Goal: Complete application form: Complete application form

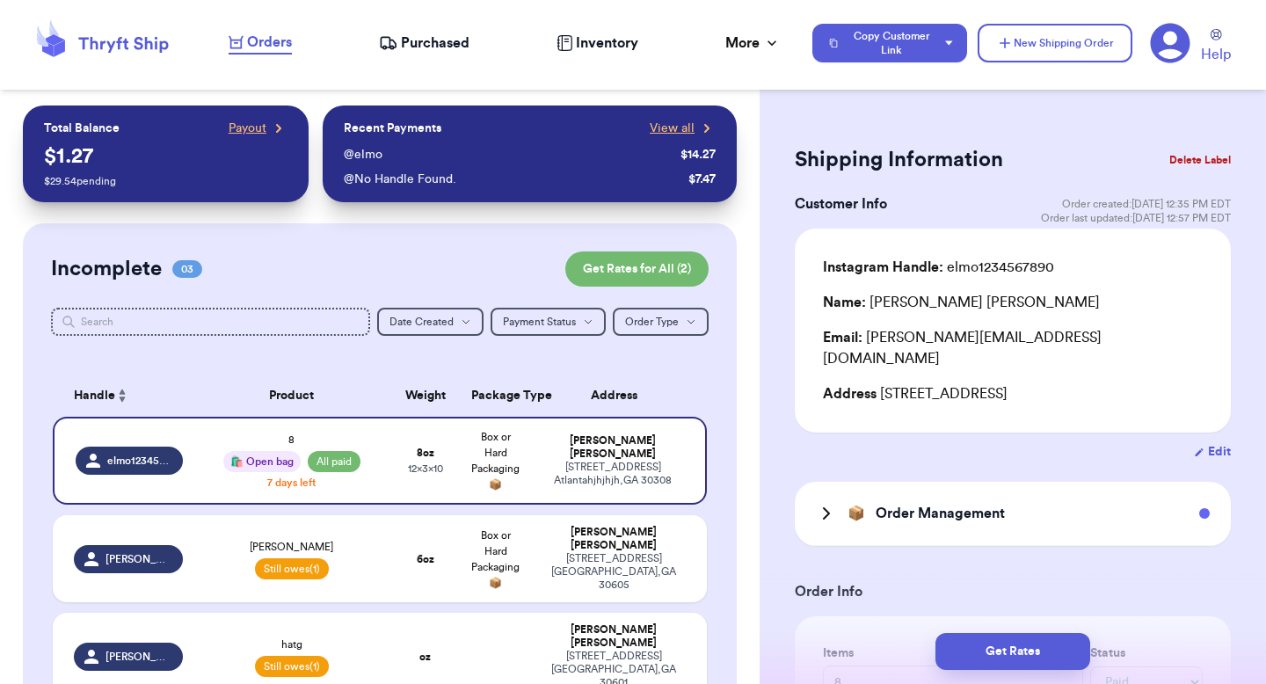
select select "paid"
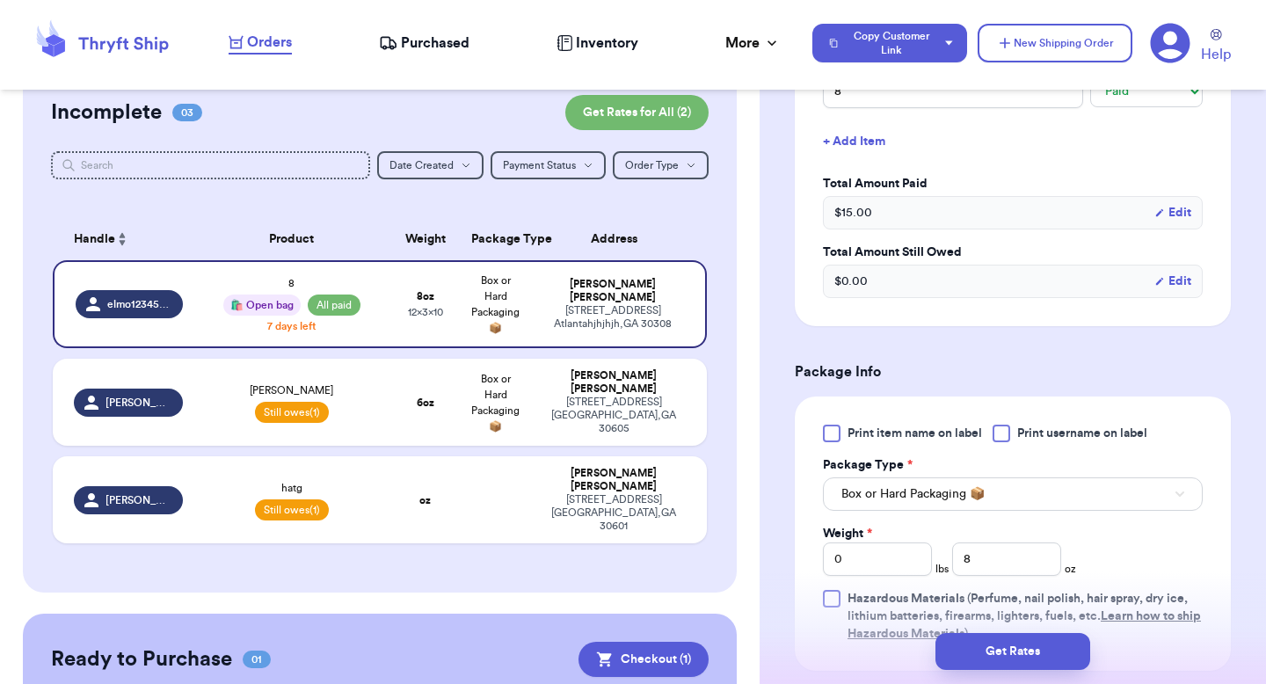
scroll to position [150, 0]
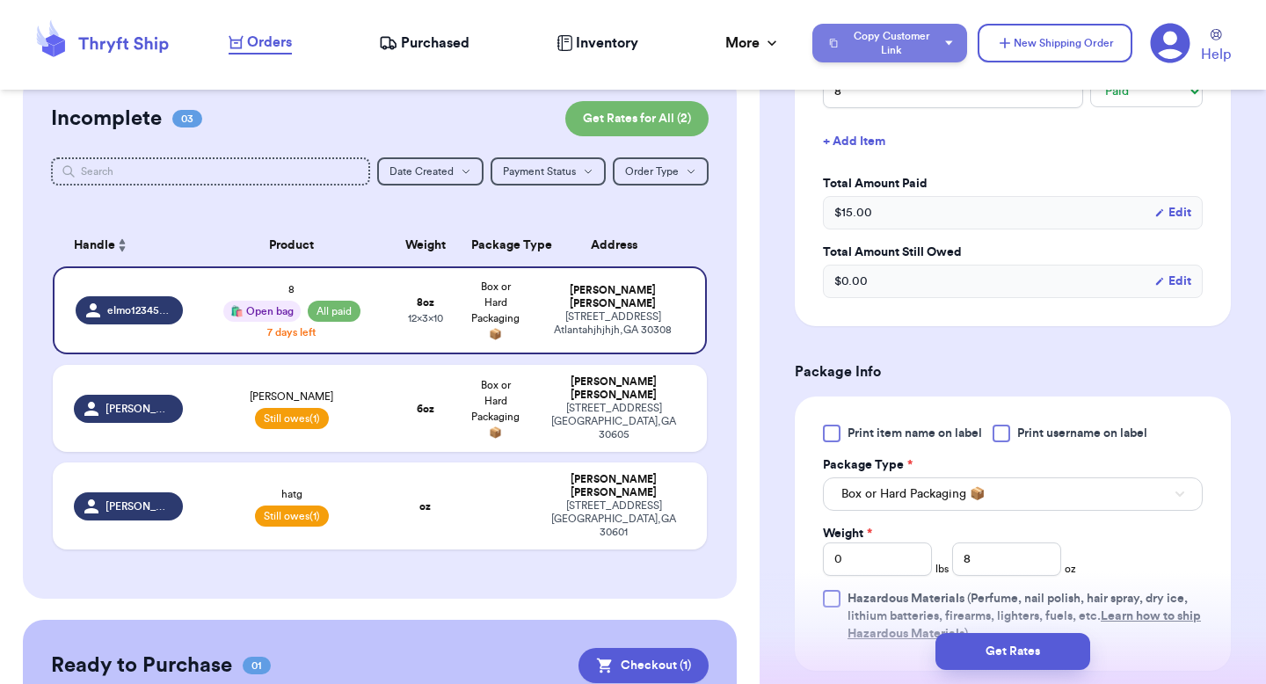
click at [910, 44] on button "Copy Customer Link" at bounding box center [889, 43] width 155 height 39
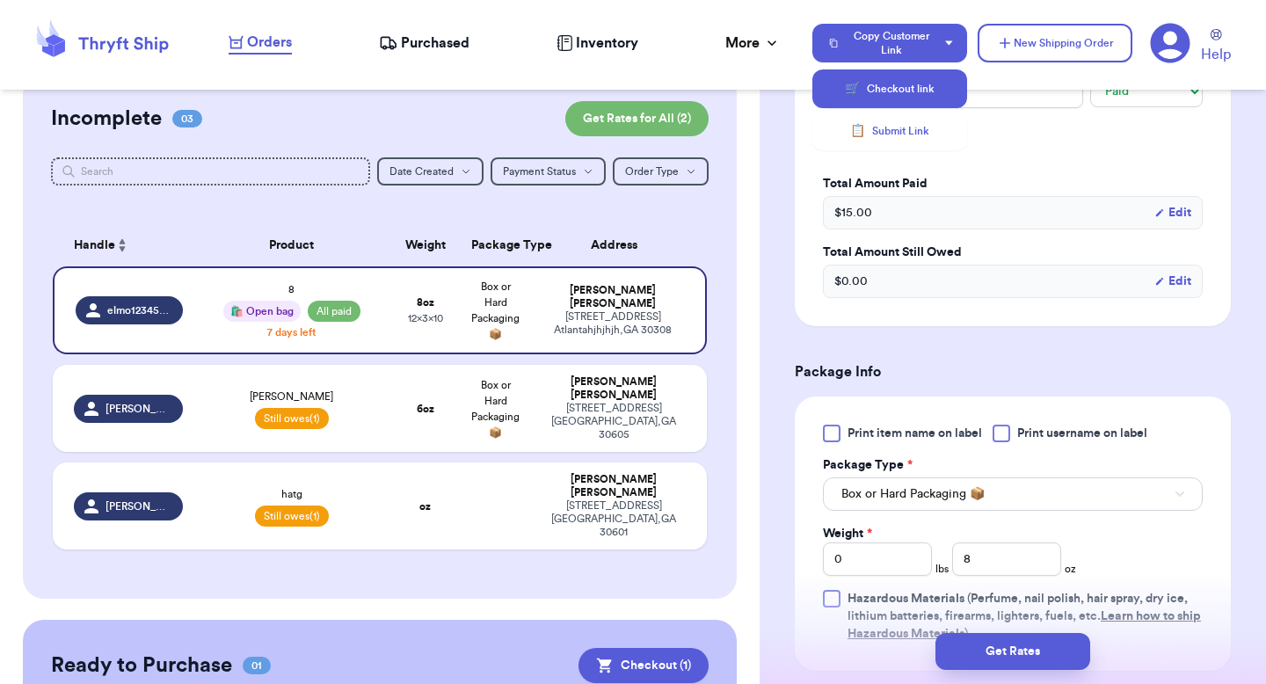
click at [880, 97] on button "🛒 Checkout link" at bounding box center [889, 88] width 155 height 39
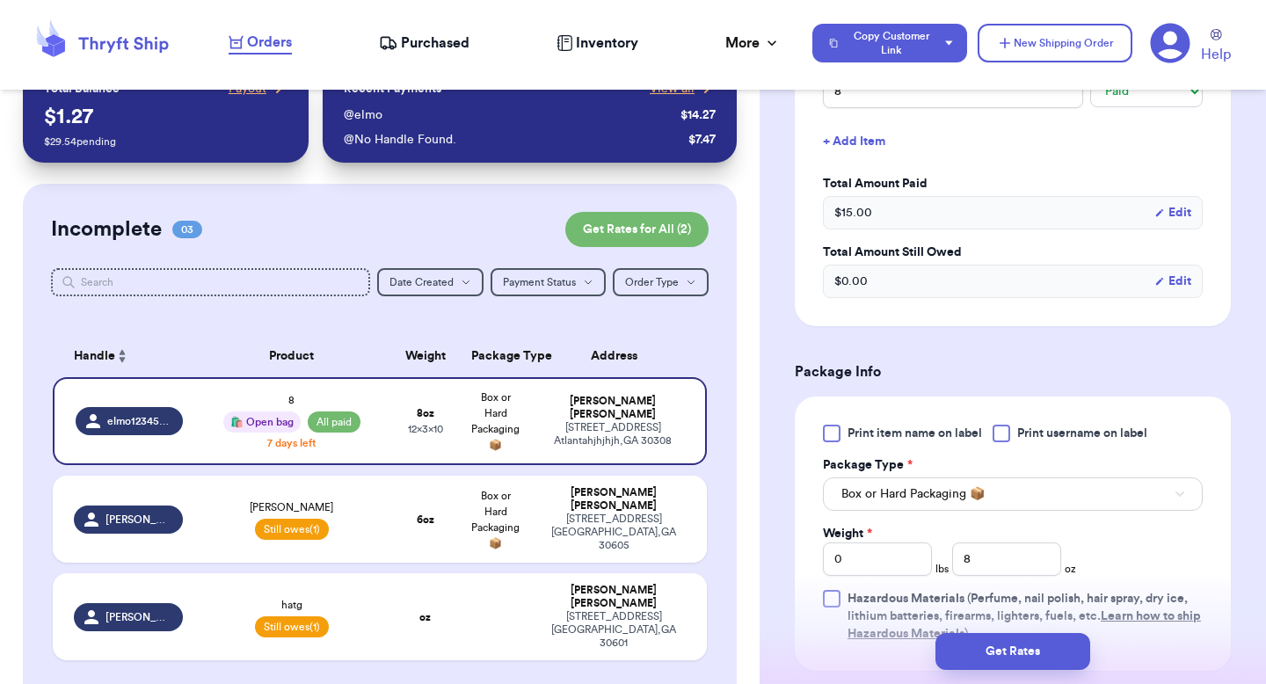
scroll to position [25, 0]
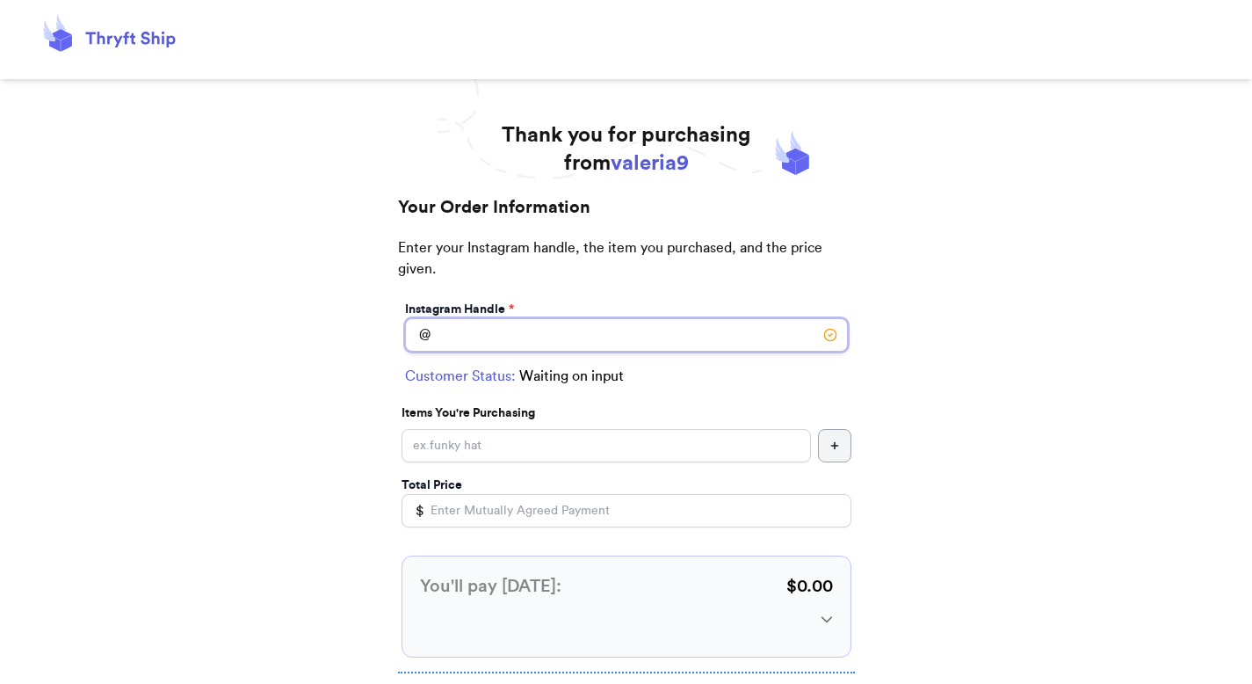
click at [533, 335] on input "Instagram Handle *" at bounding box center [626, 334] width 443 height 33
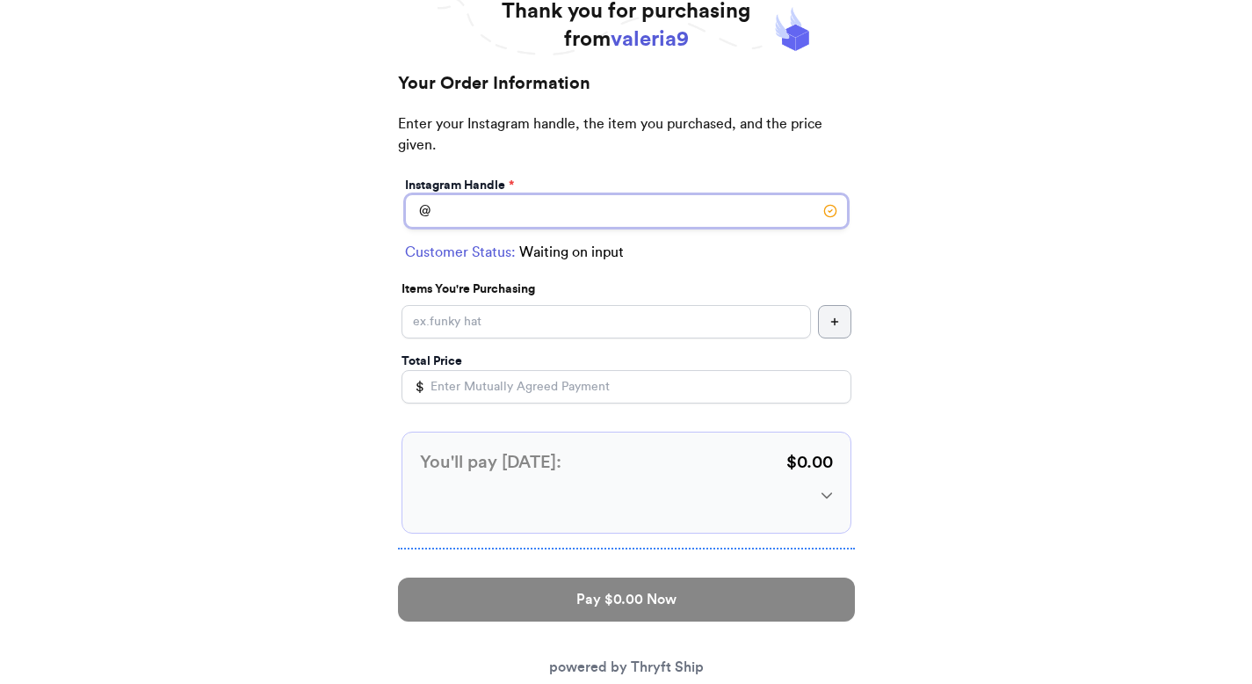
scroll to position [130, 0]
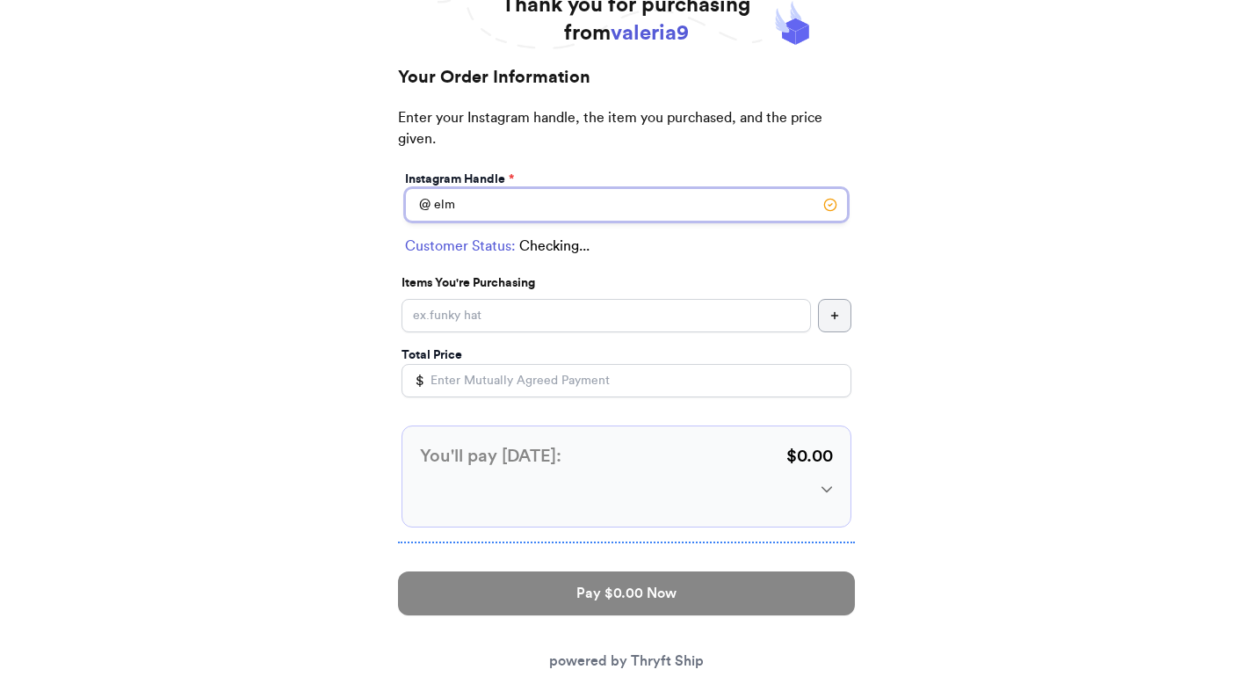
type input "elmo"
select select "GA"
type input "[GEOGRAPHIC_DATA]"
type input "30308"
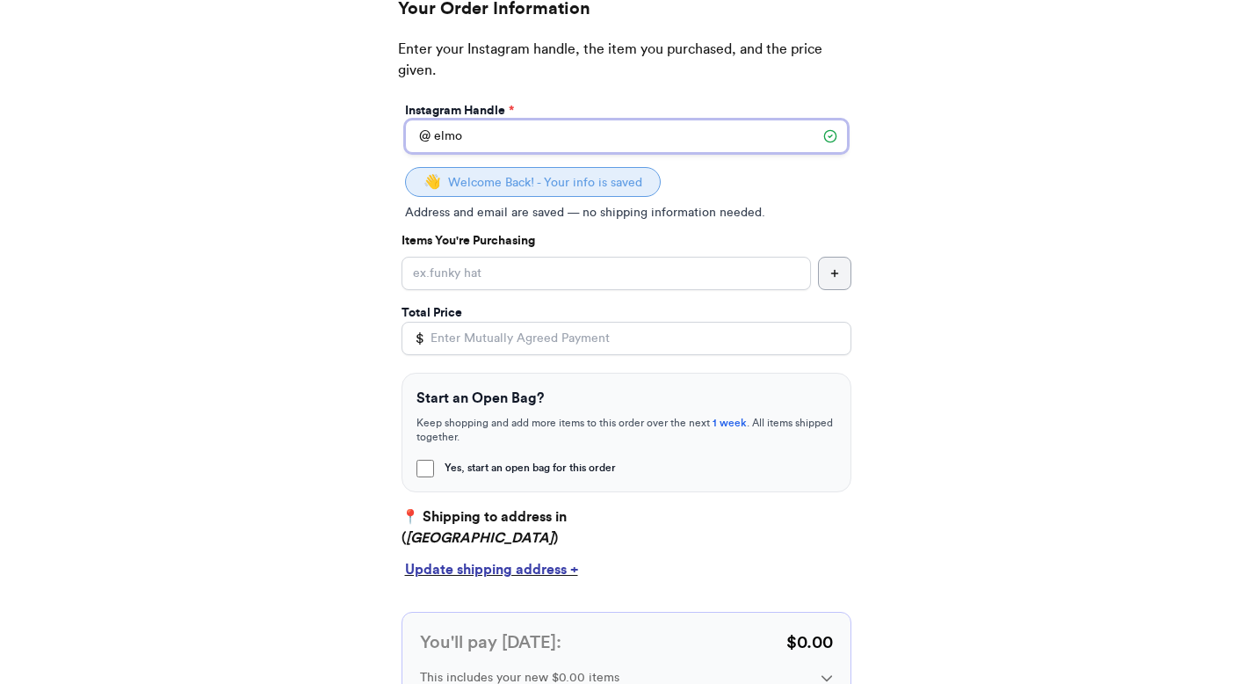
scroll to position [228, 0]
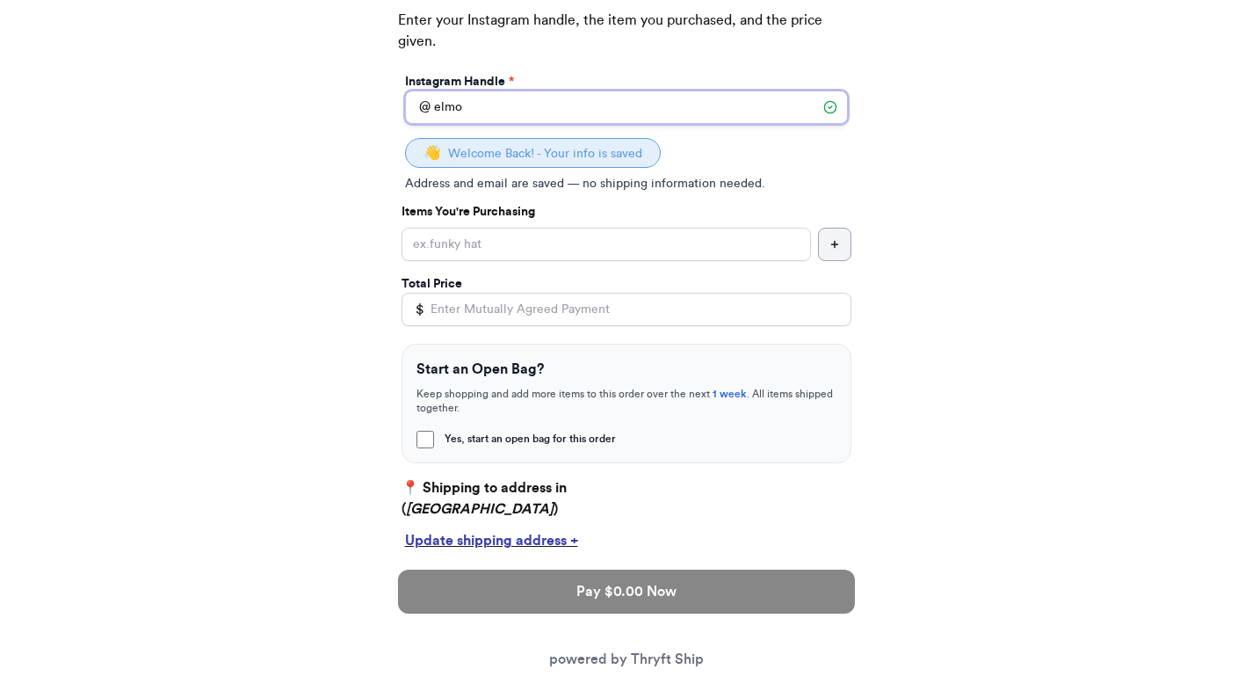
type input "elmo"
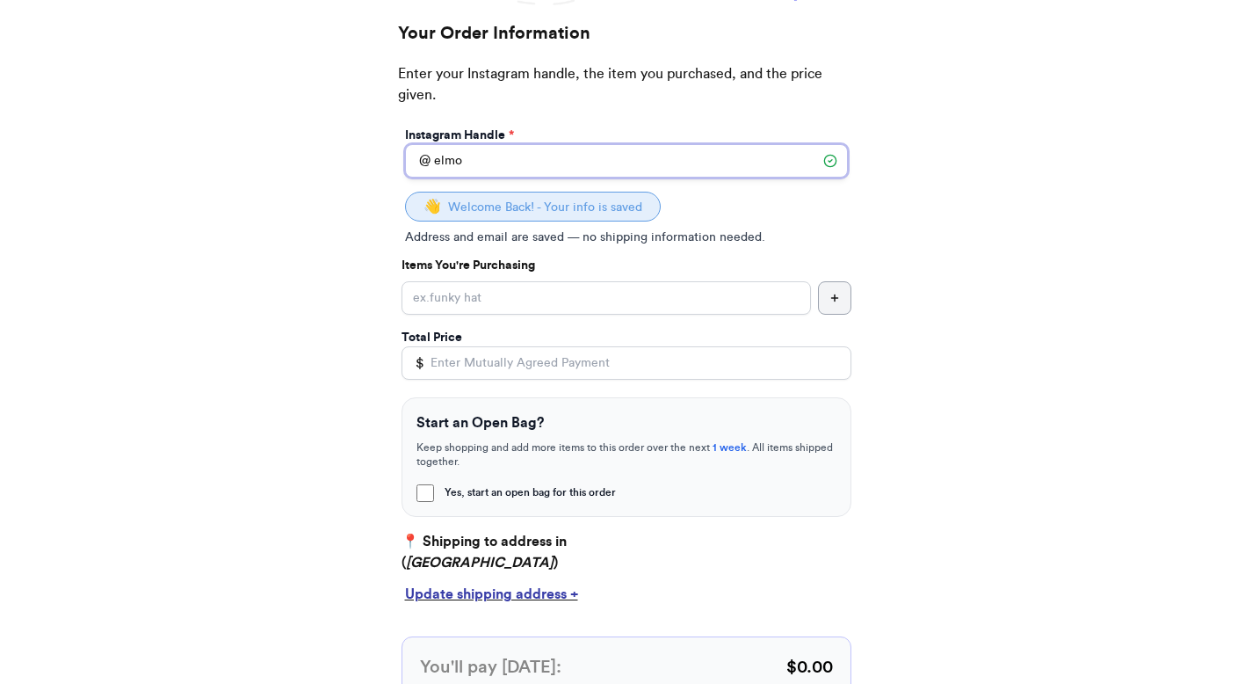
scroll to position [409, 0]
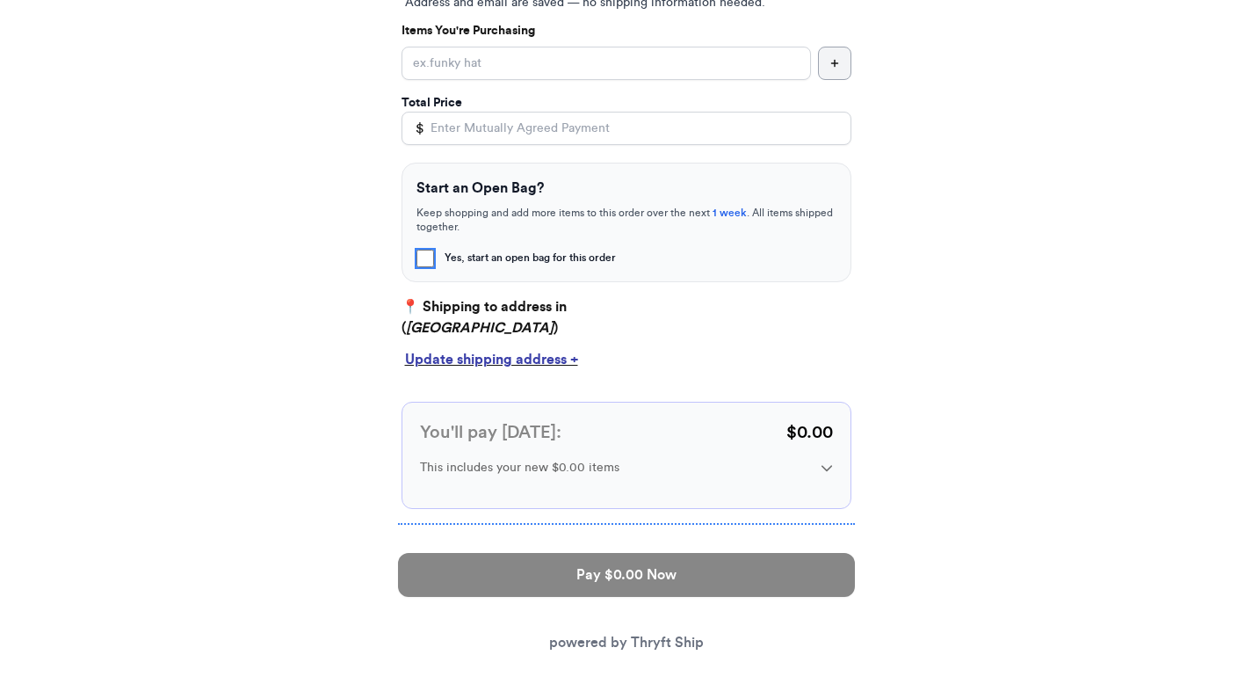
click at [424, 253] on input "Yes, start an open bag for this order" at bounding box center [426, 259] width 18 height 18
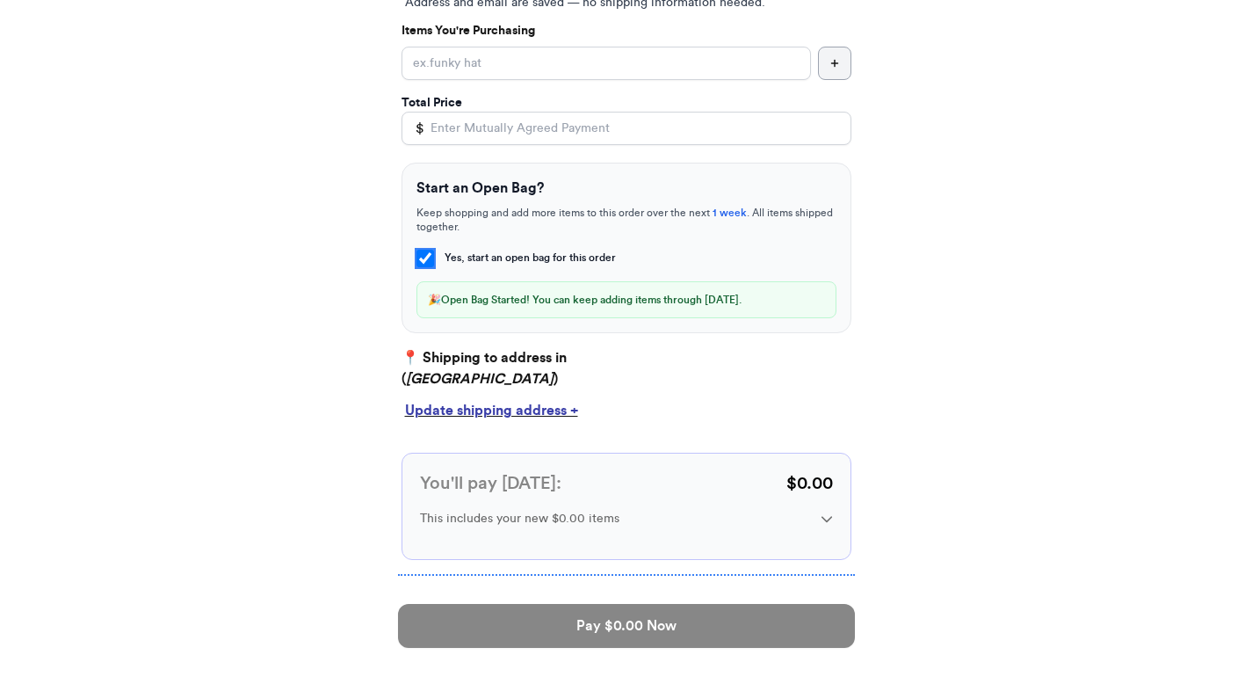
click at [424, 253] on input "Yes, start an open bag for this order" at bounding box center [426, 259] width 18 height 18
checkbox input "false"
